Goal: Book appointment/travel/reservation

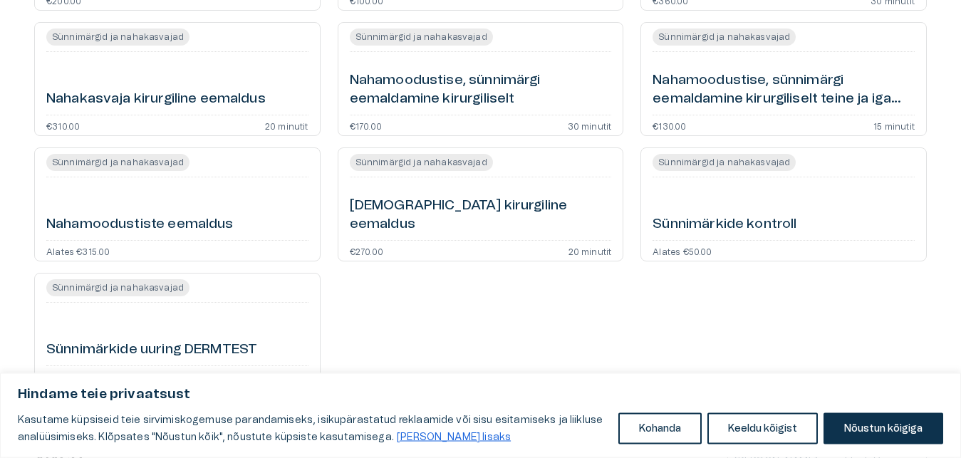
scroll to position [294, 0]
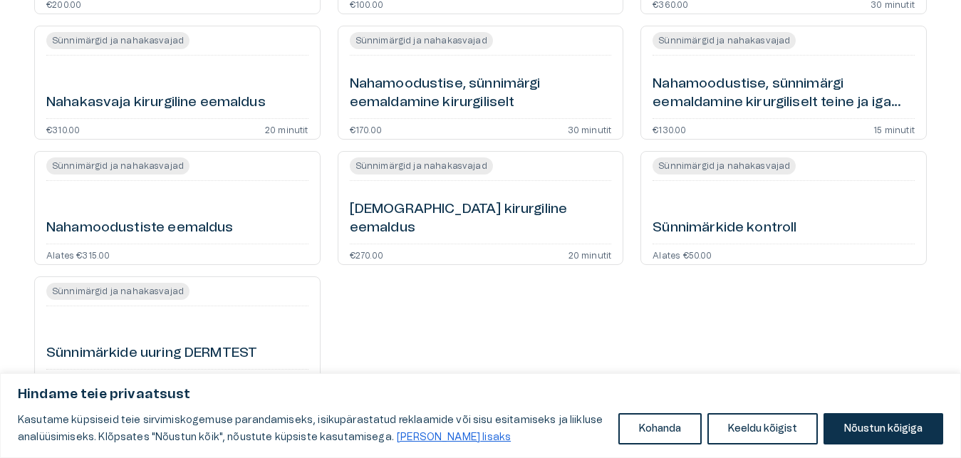
click at [442, 227] on h6 "[DEMOGRAPHIC_DATA] kirurgiline eemaldus" at bounding box center [481, 219] width 262 height 38
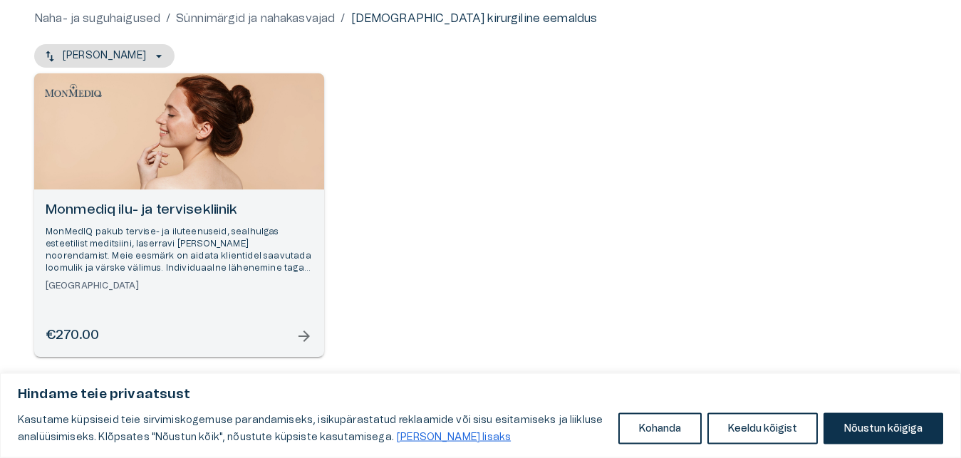
scroll to position [142, 0]
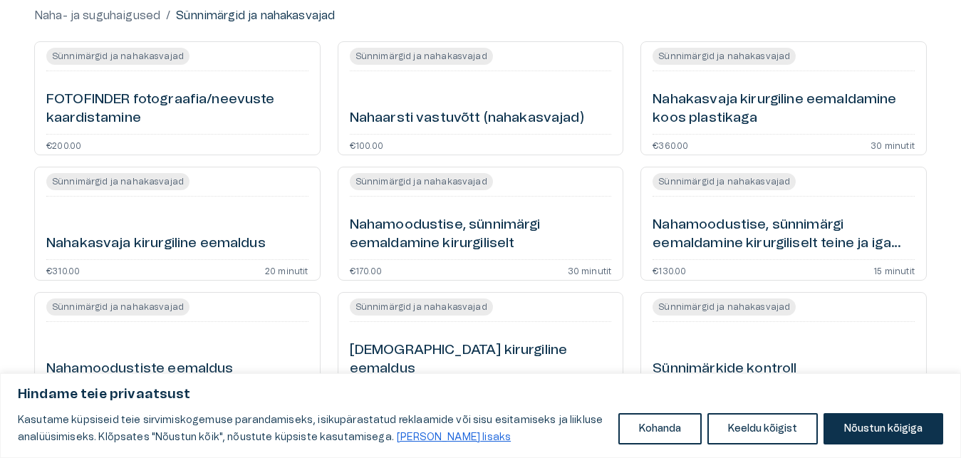
scroll to position [190, 0]
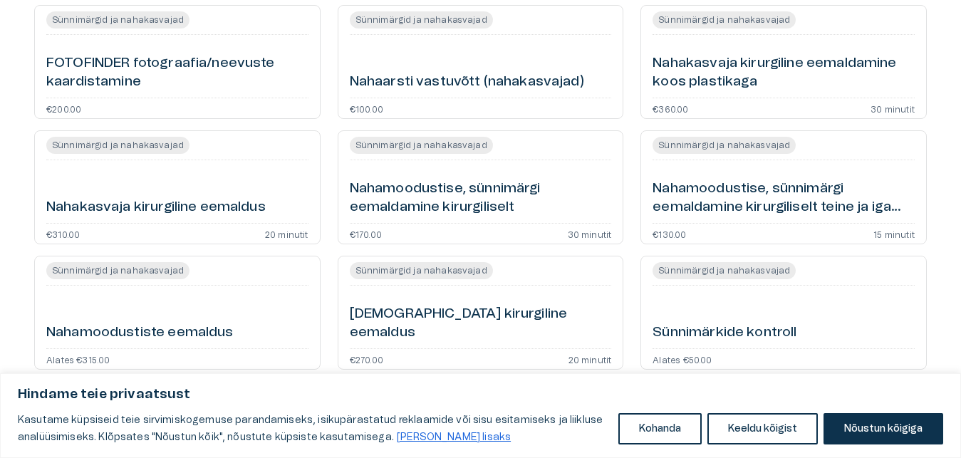
click at [476, 186] on h6 "Nahamoodustise, sünnimärgi eemaldamine kirurgiliselt" at bounding box center [481, 199] width 262 height 38
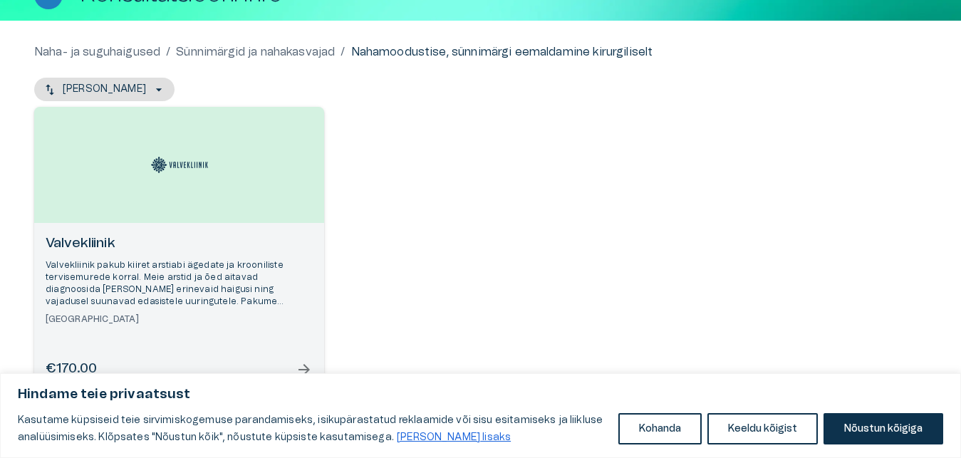
scroll to position [69, 0]
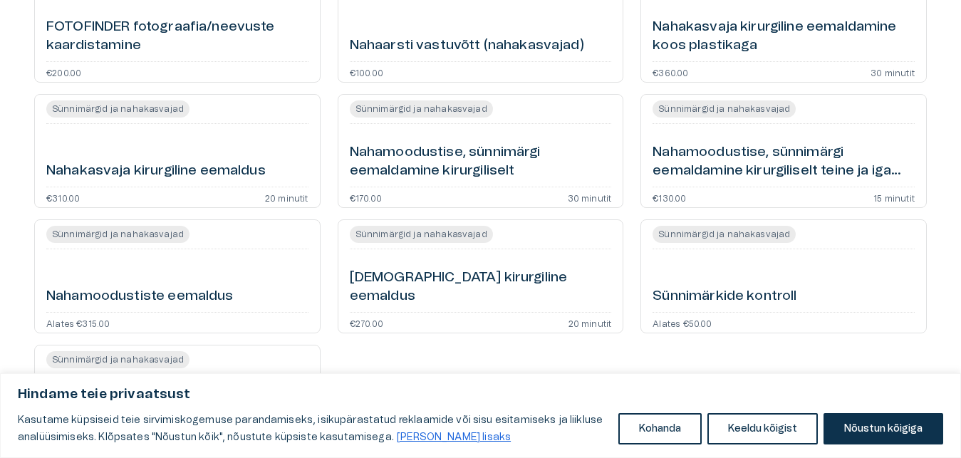
scroll to position [262, 0]
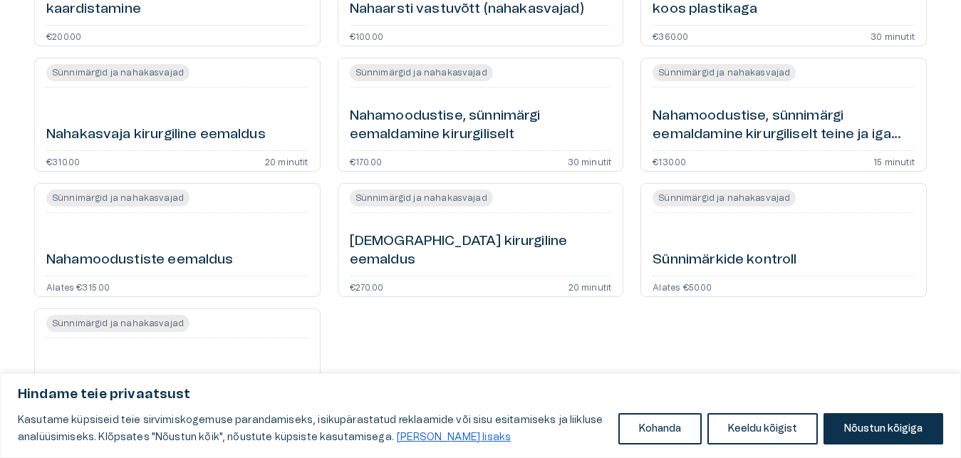
click at [730, 121] on h6 "Nahamoodustise, sünnimärgi eemaldamine kirurgiliselt teine ja iga järgnev" at bounding box center [784, 126] width 262 height 38
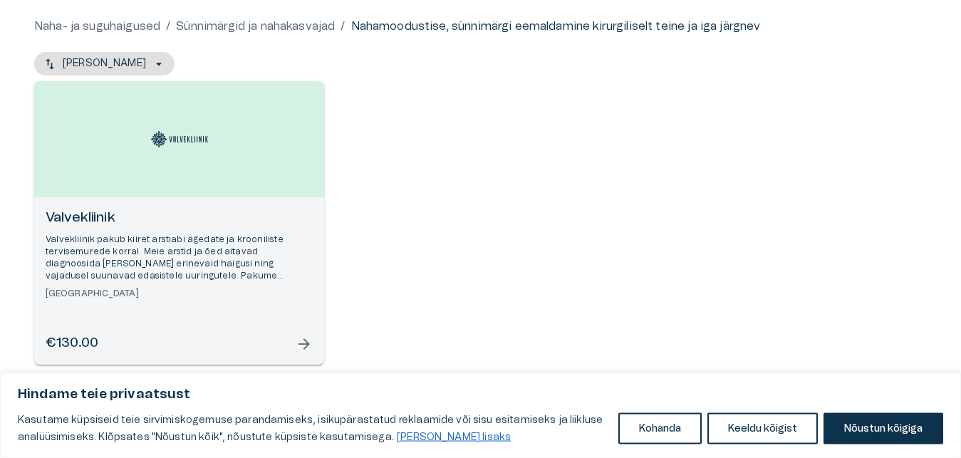
scroll to position [142, 0]
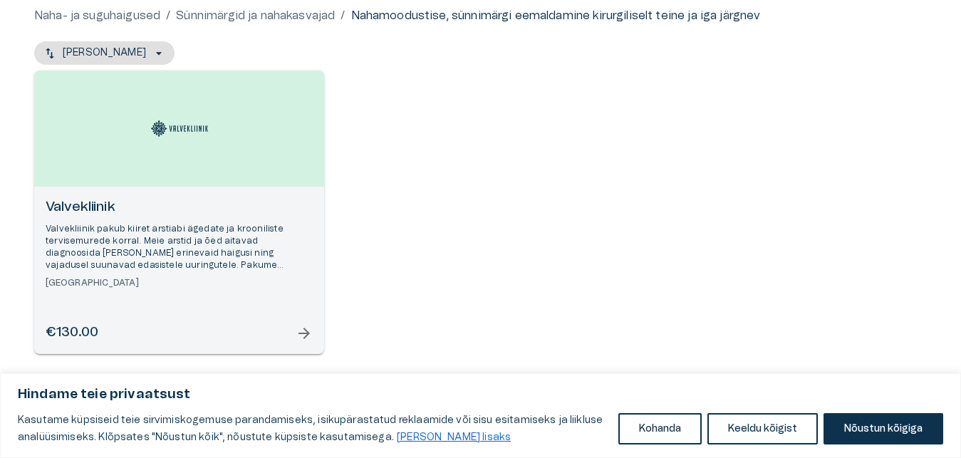
click at [88, 206] on h6 "Valvekliinik" at bounding box center [179, 207] width 267 height 19
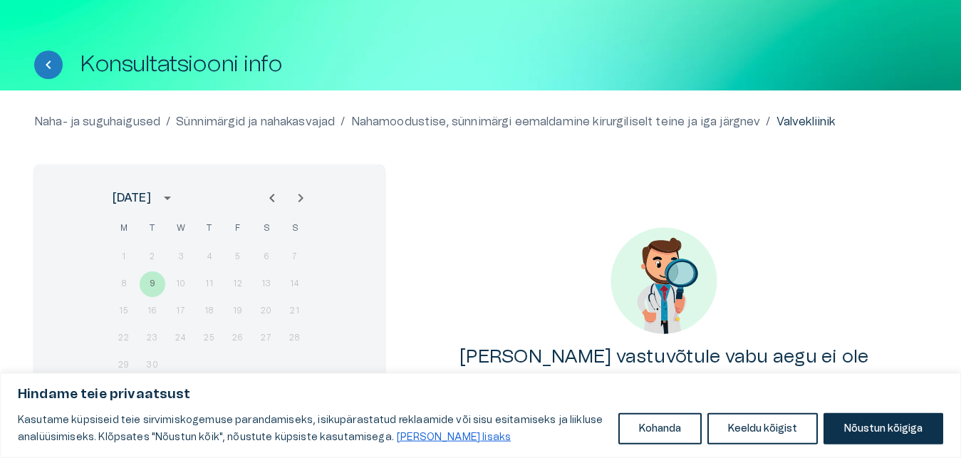
scroll to position [4, 0]
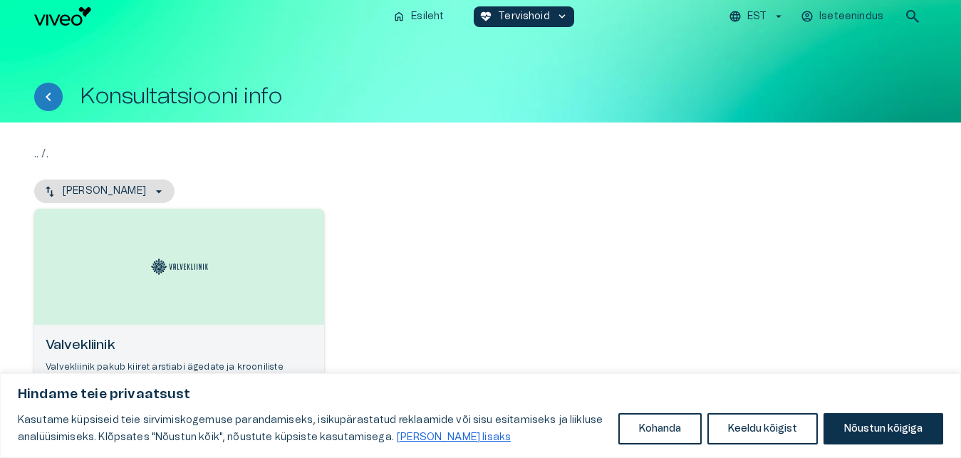
scroll to position [142, 0]
